Goal: Task Accomplishment & Management: Complete application form

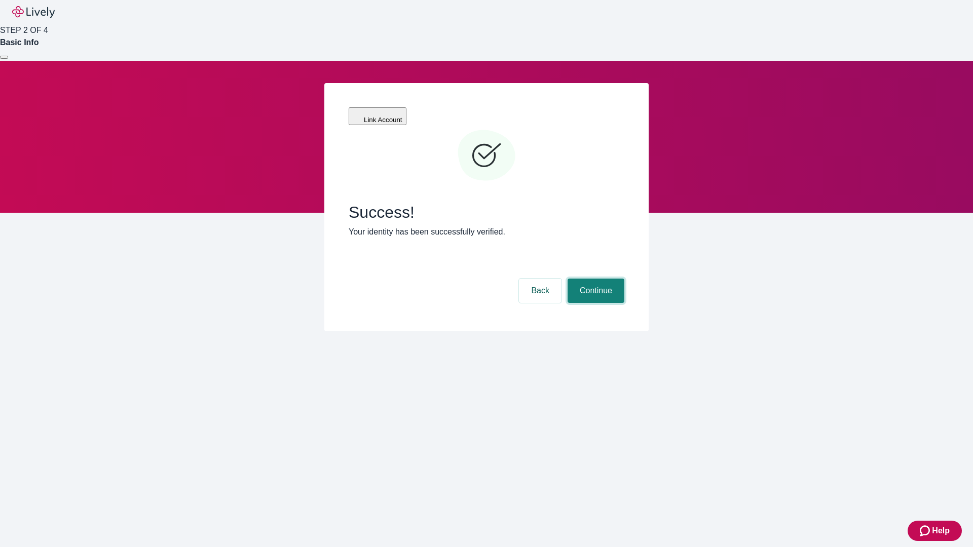
click at [595, 279] on button "Continue" at bounding box center [596, 291] width 57 height 24
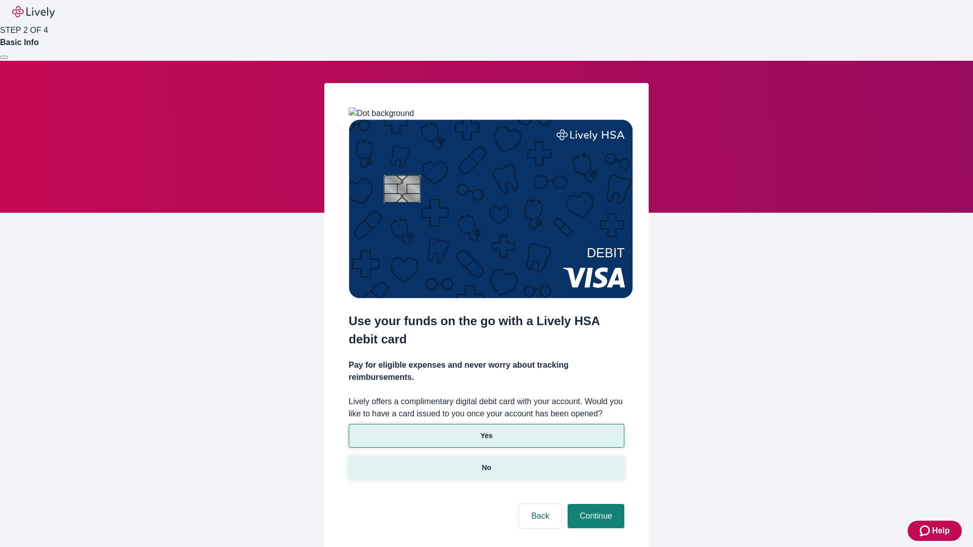
click at [486, 463] on p "No" at bounding box center [487, 468] width 10 height 11
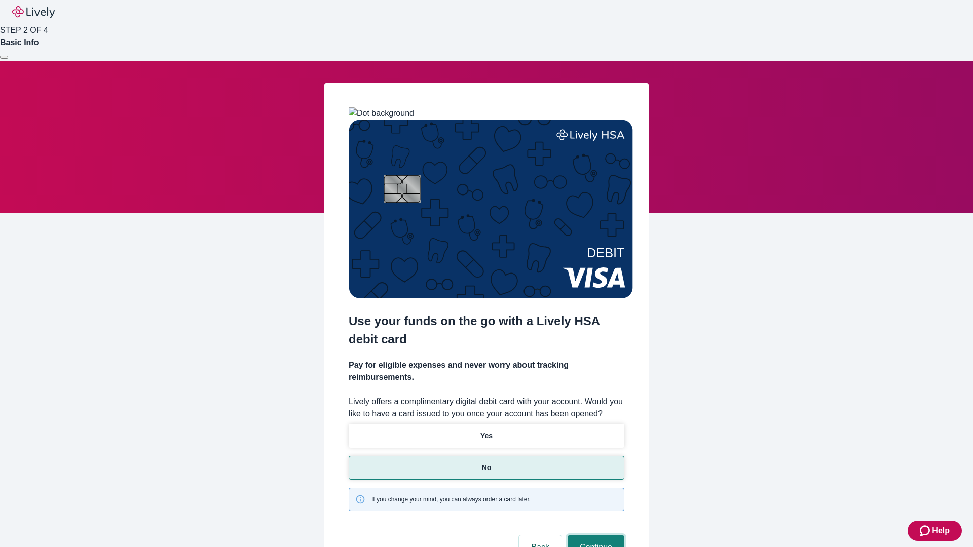
click at [595, 536] on button "Continue" at bounding box center [596, 548] width 57 height 24
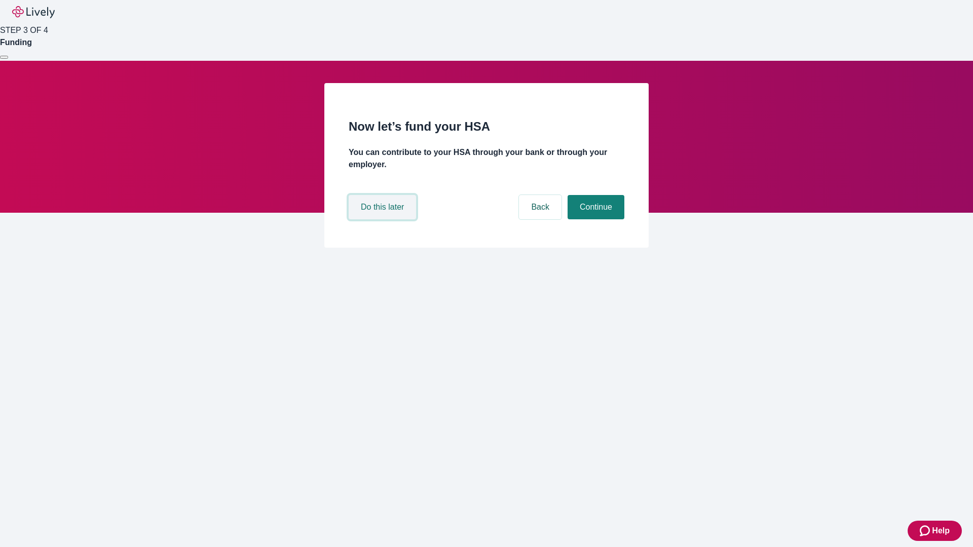
click at [384, 220] on button "Do this later" at bounding box center [382, 207] width 67 height 24
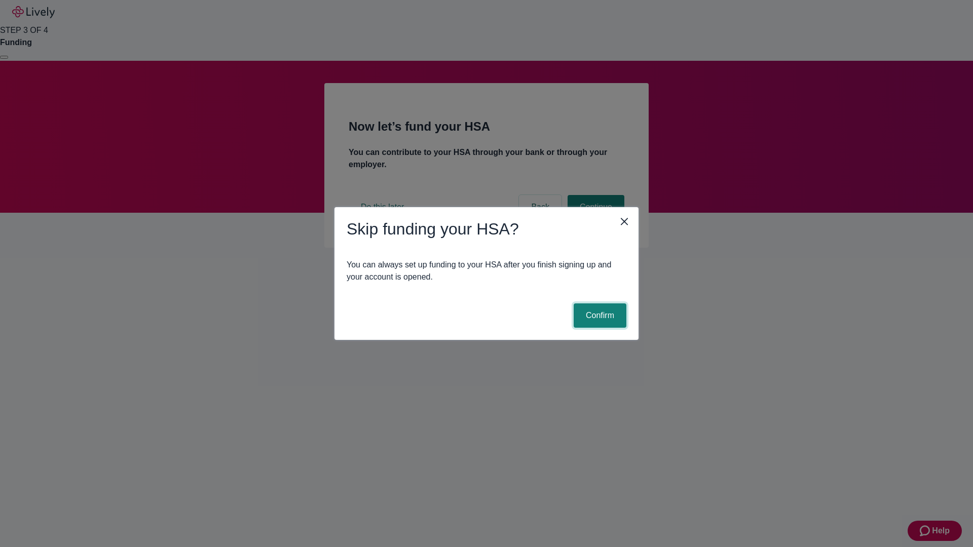
click at [599, 316] on button "Confirm" at bounding box center [600, 316] width 53 height 24
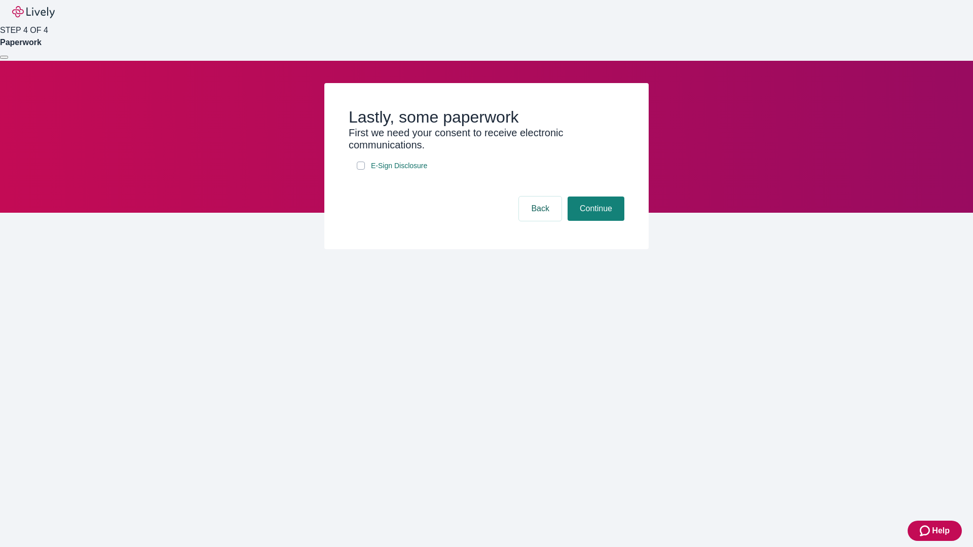
click at [361, 170] on input "E-Sign Disclosure" at bounding box center [361, 166] width 8 height 8
checkbox input "true"
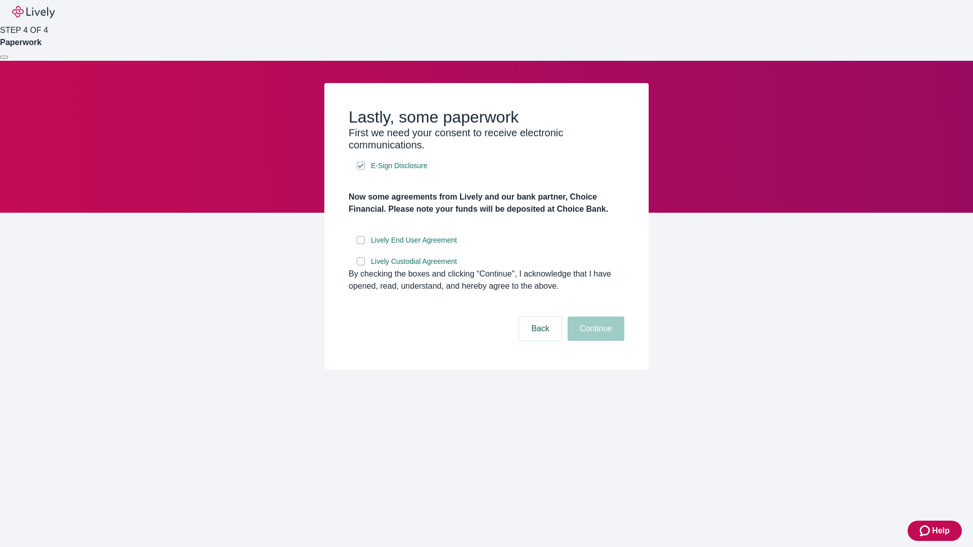
click at [361, 244] on input "Lively End User Agreement" at bounding box center [361, 240] width 8 height 8
checkbox input "true"
click at [361, 266] on input "Lively Custodial Agreement" at bounding box center [361, 262] width 8 height 8
checkbox input "true"
click at [595, 341] on button "Continue" at bounding box center [596, 329] width 57 height 24
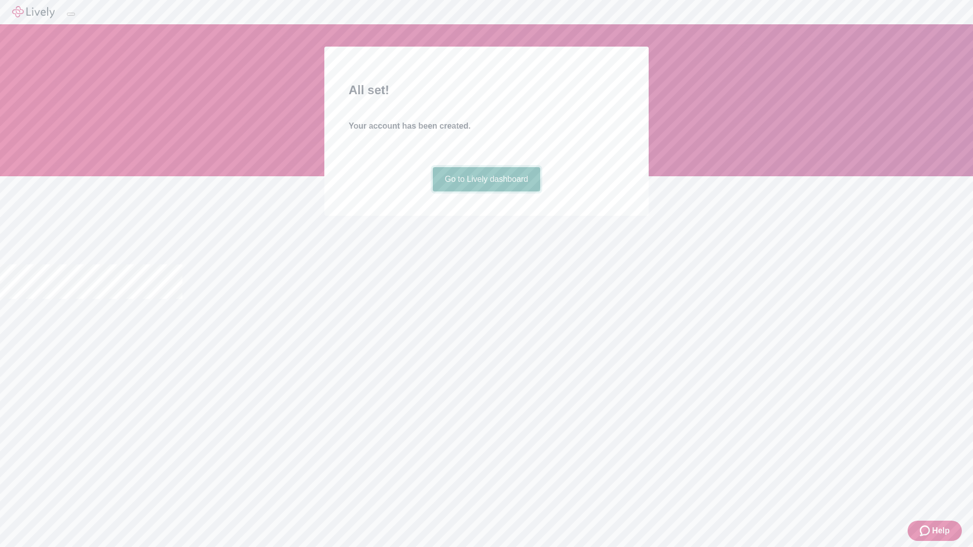
click at [486, 192] on link "Go to Lively dashboard" at bounding box center [487, 179] width 108 height 24
